Goal: Transaction & Acquisition: Purchase product/service

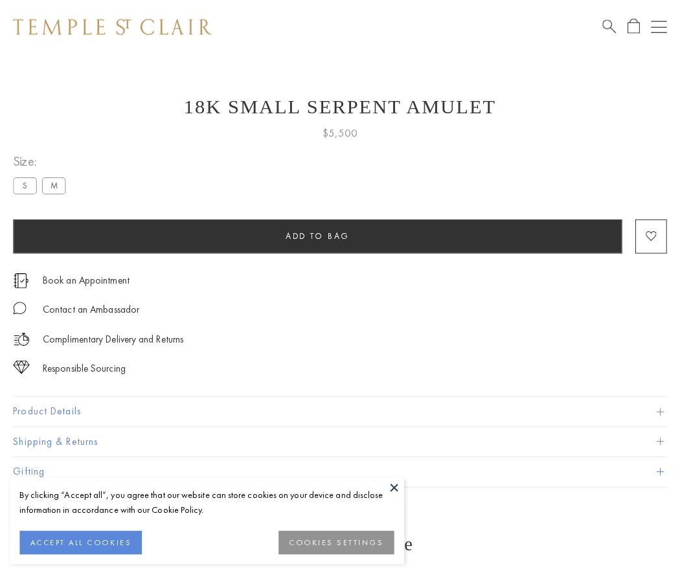
scroll to position [12, 0]
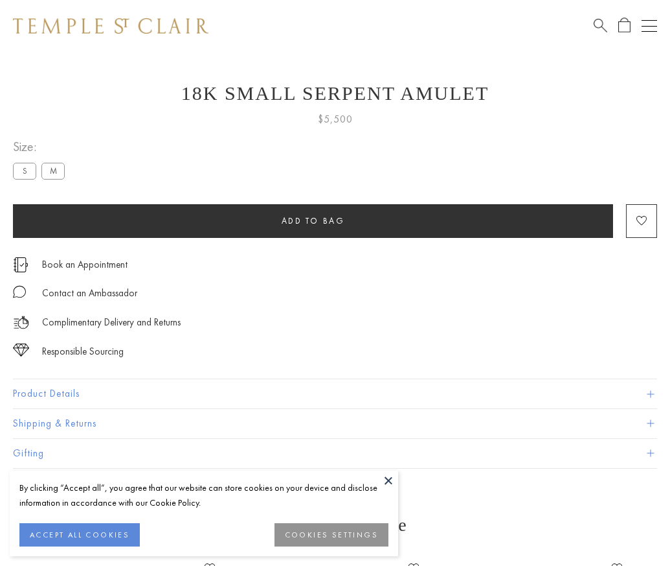
click at [313, 220] on span "Add to bag" at bounding box center [313, 220] width 63 height 11
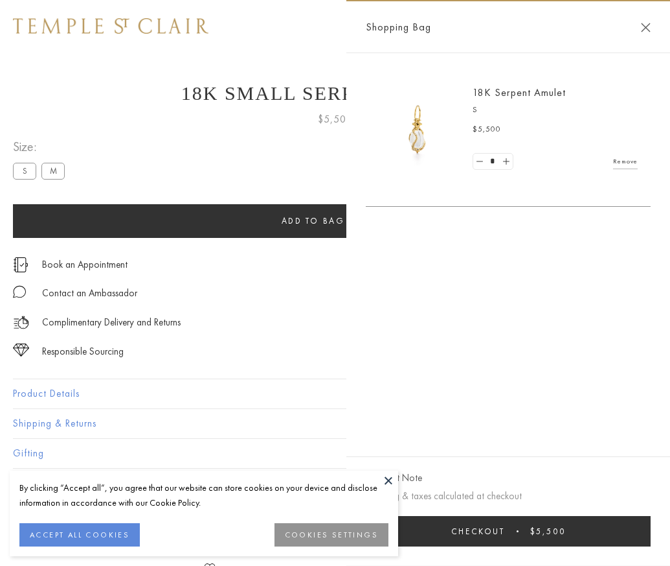
click at [648, 540] on button "Checkout $5,500" at bounding box center [508, 531] width 285 height 30
